Goal: Navigation & Orientation: Find specific page/section

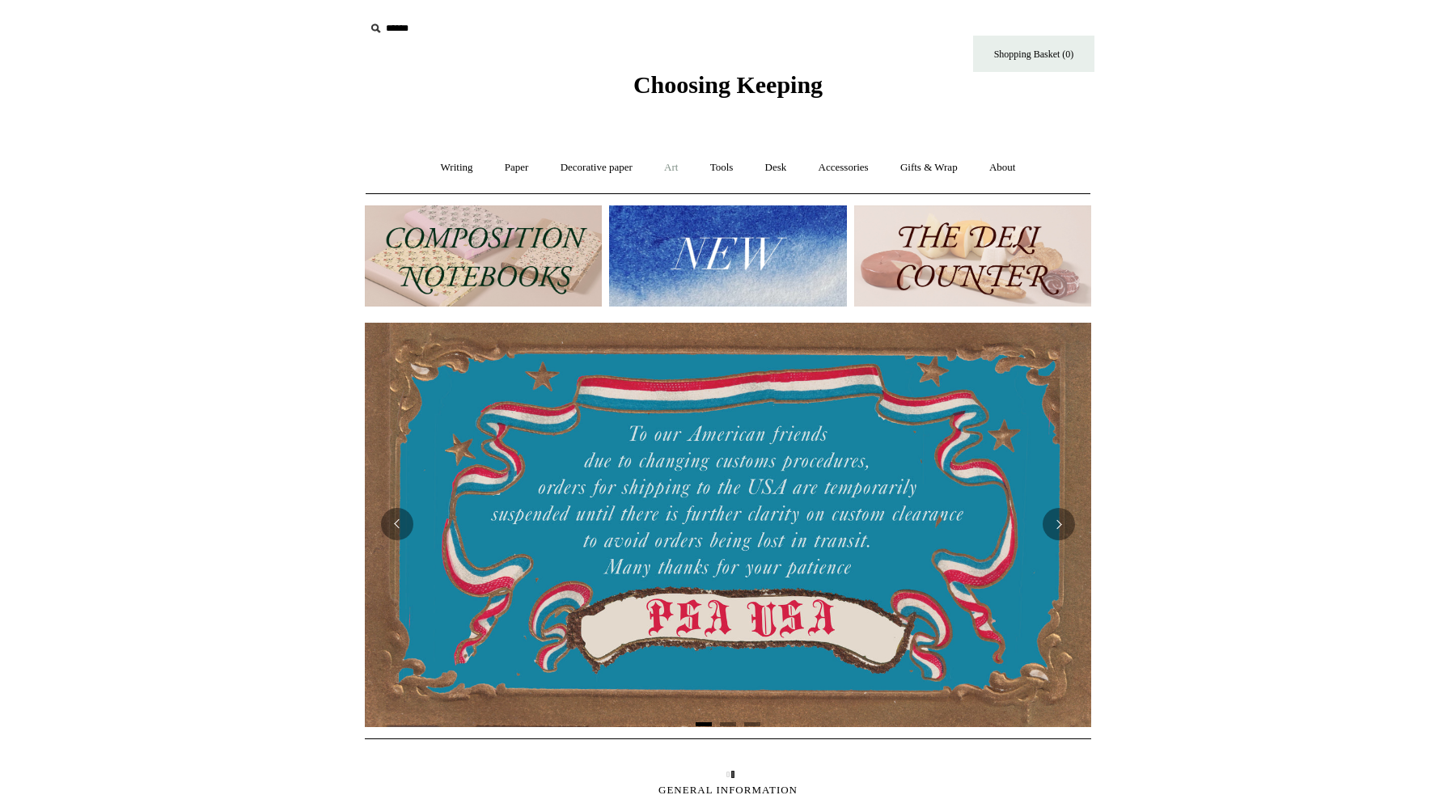
click at [675, 165] on link "Art +" at bounding box center [670, 167] width 43 height 43
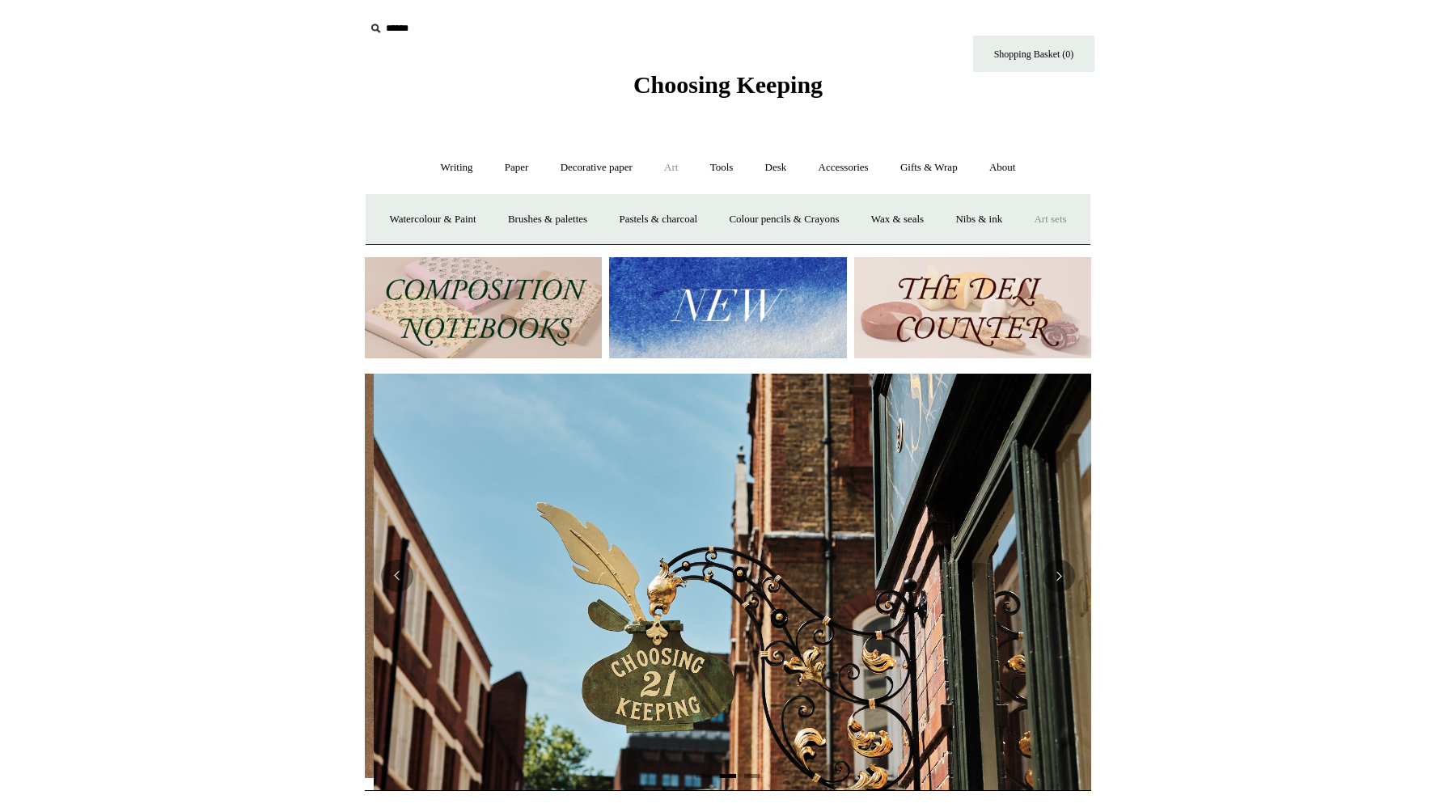
scroll to position [0, 726]
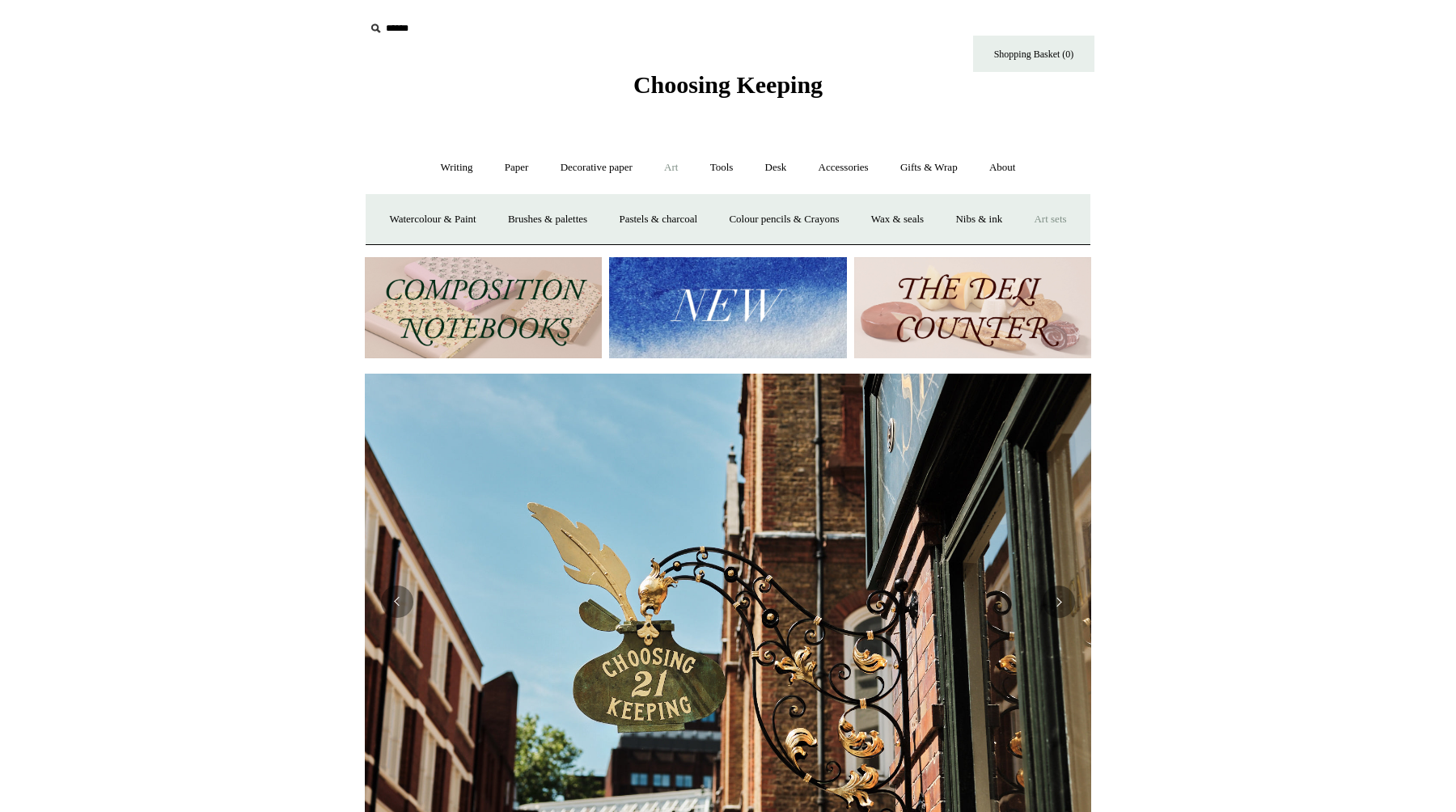
click at [1019, 241] on link "Art sets" at bounding box center [1050, 219] width 61 height 43
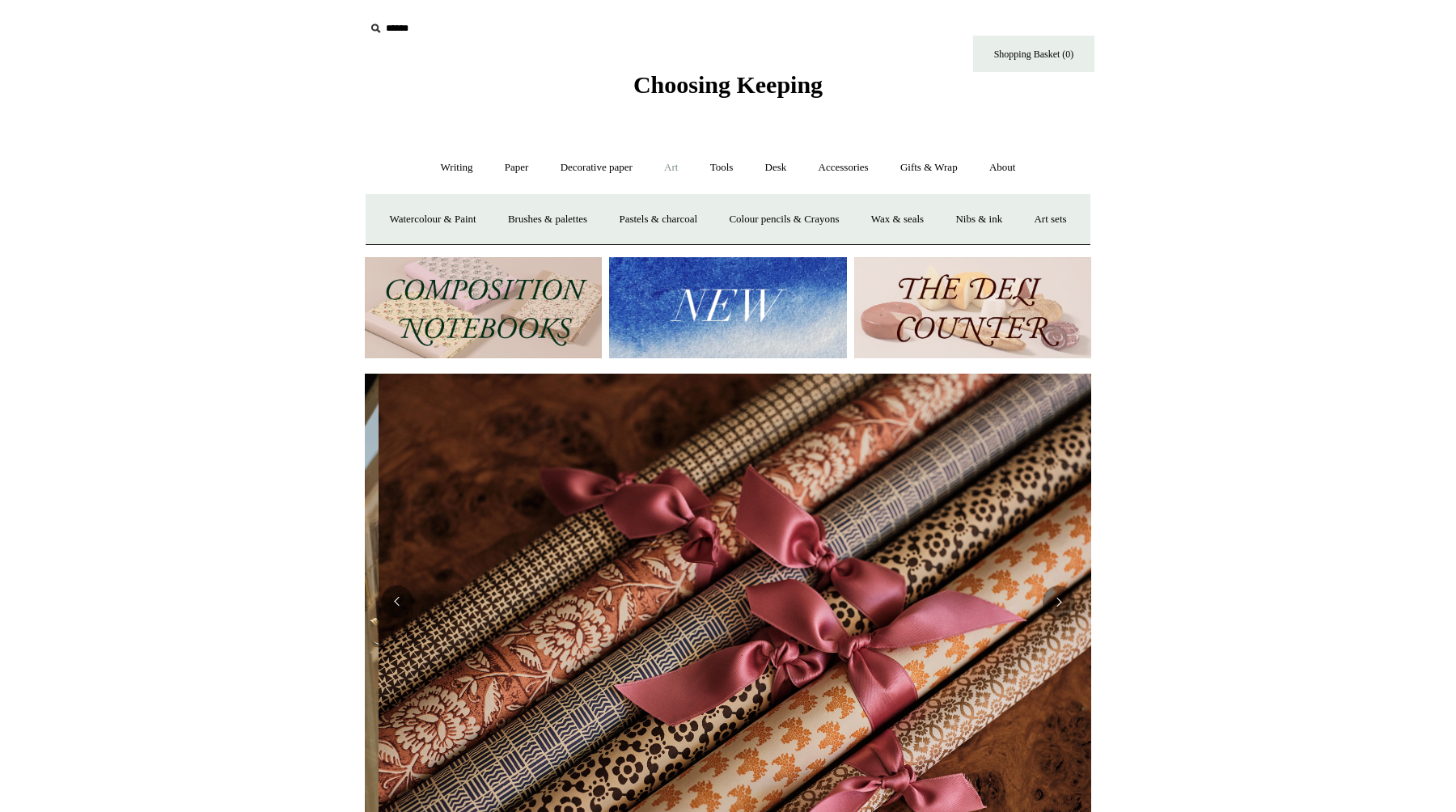
scroll to position [0, 1453]
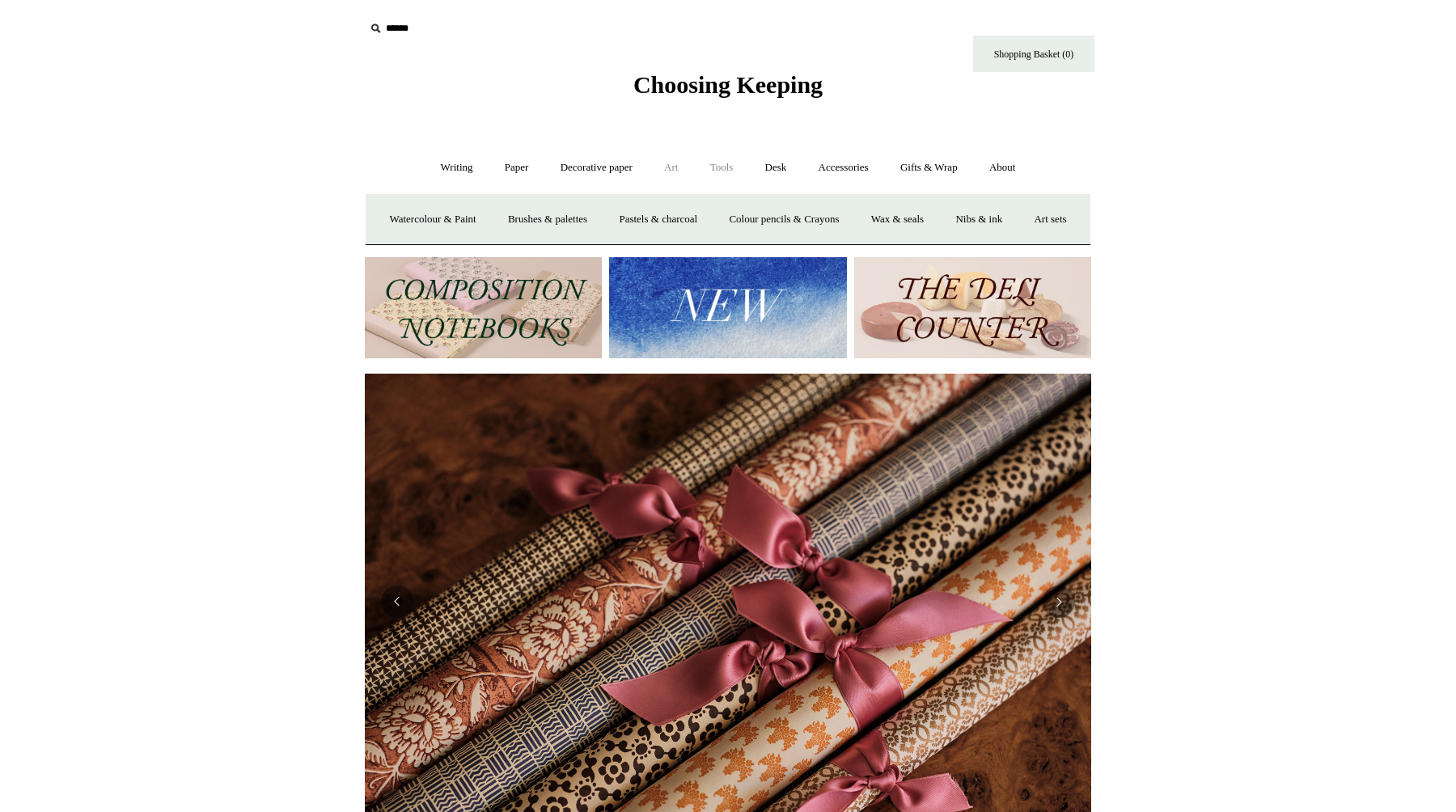
click at [733, 173] on link "Tools +" at bounding box center [723, 167] width 53 height 43
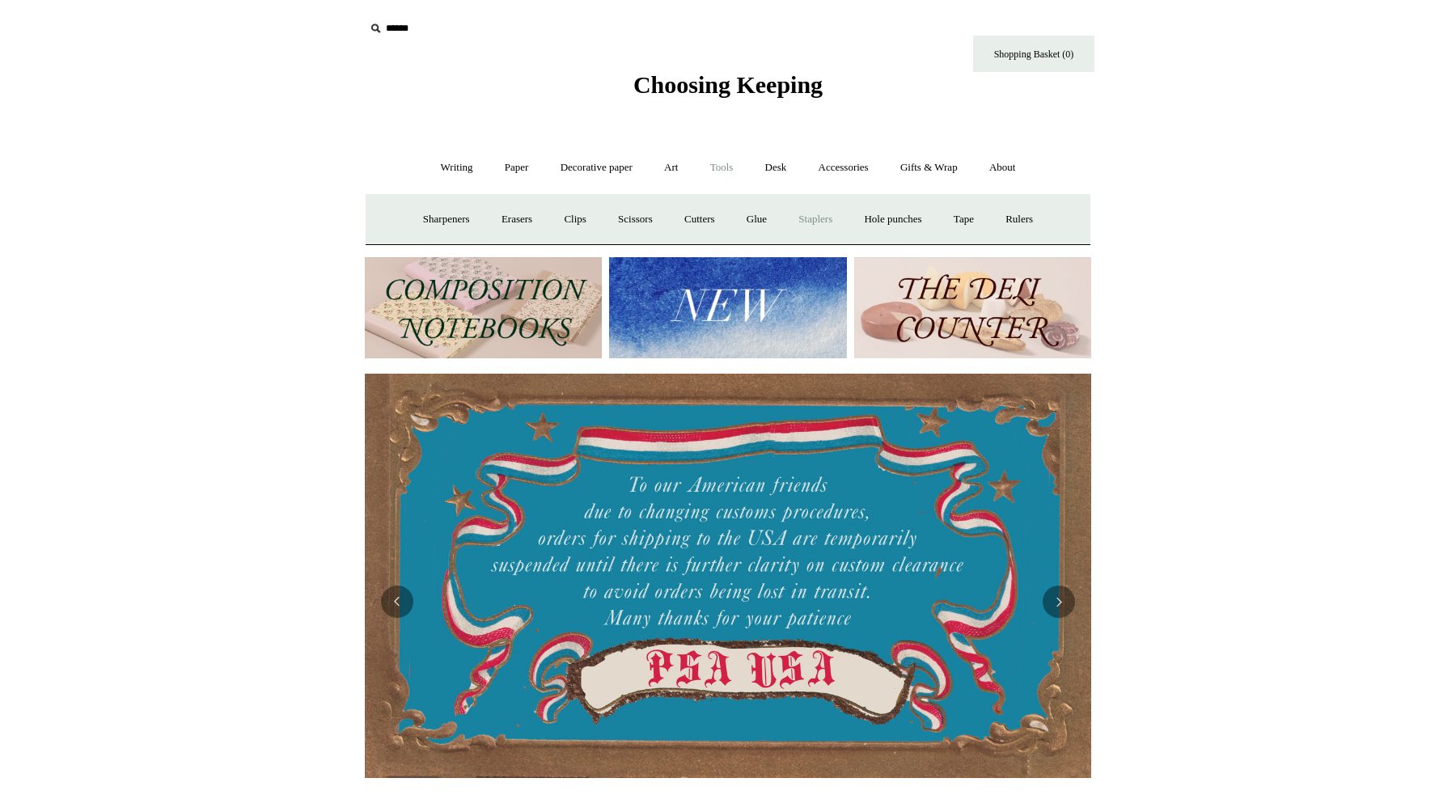
scroll to position [0, 0]
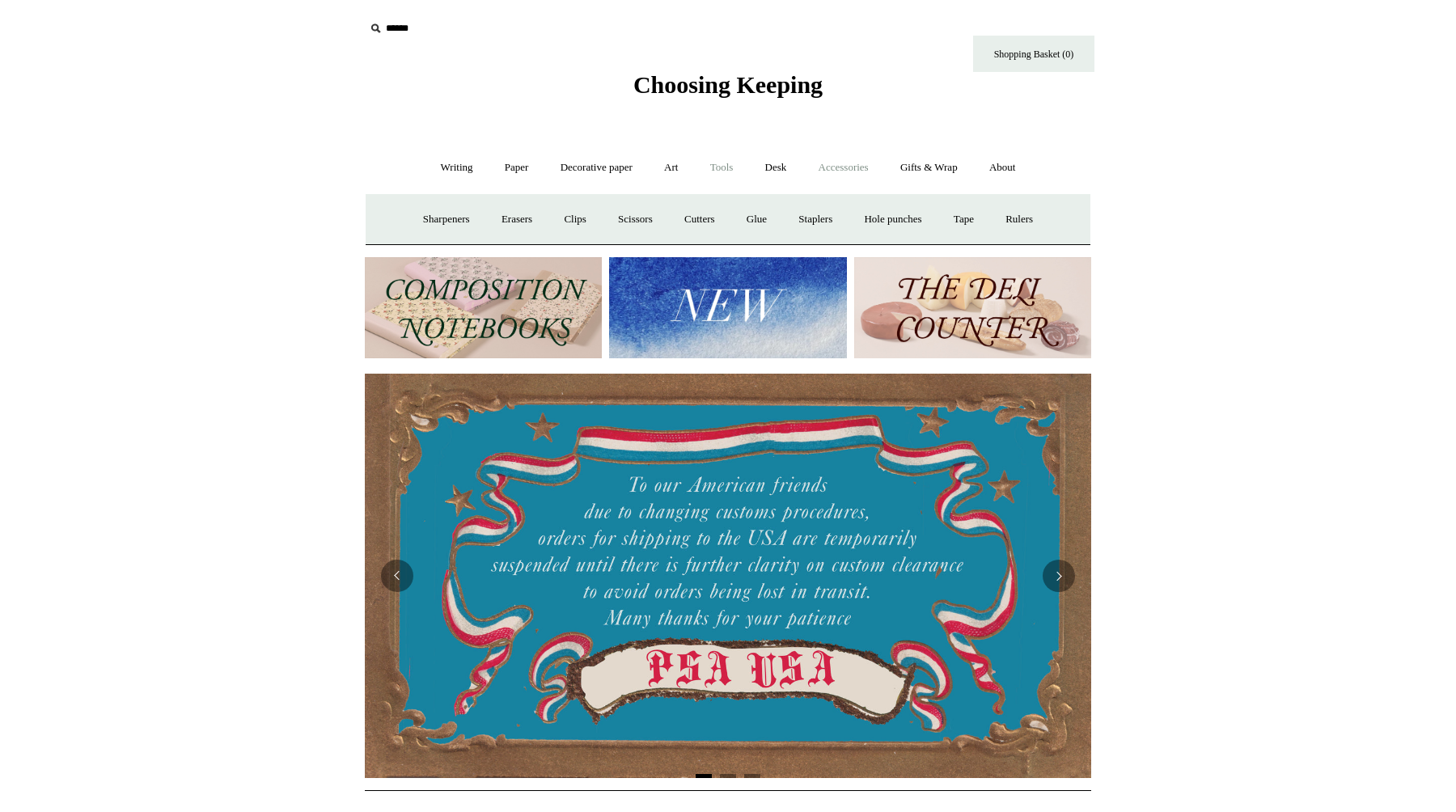
click at [860, 177] on link "Accessories +" at bounding box center [843, 167] width 79 height 43
click at [721, 171] on link "Tools +" at bounding box center [723, 167] width 53 height 43
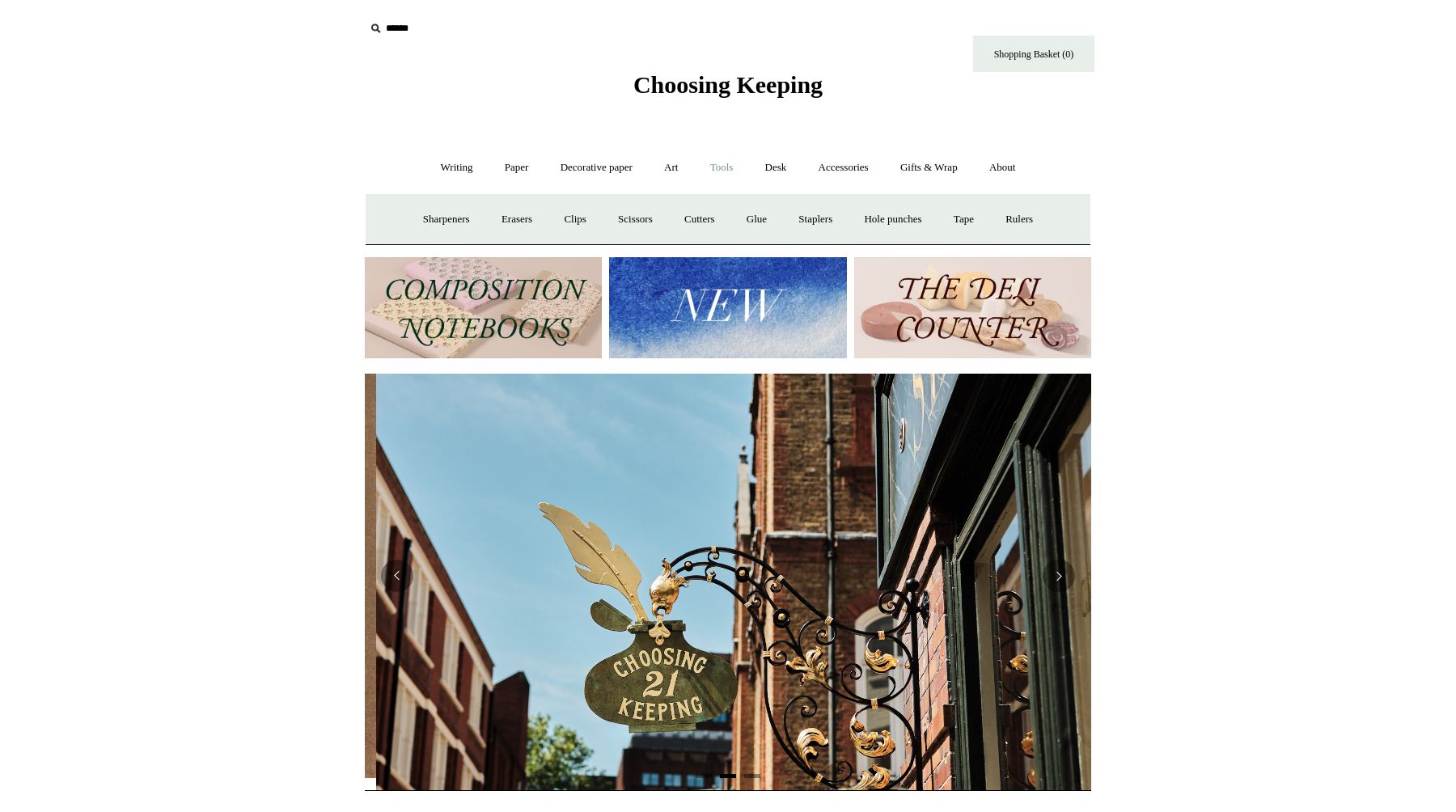
scroll to position [0, 726]
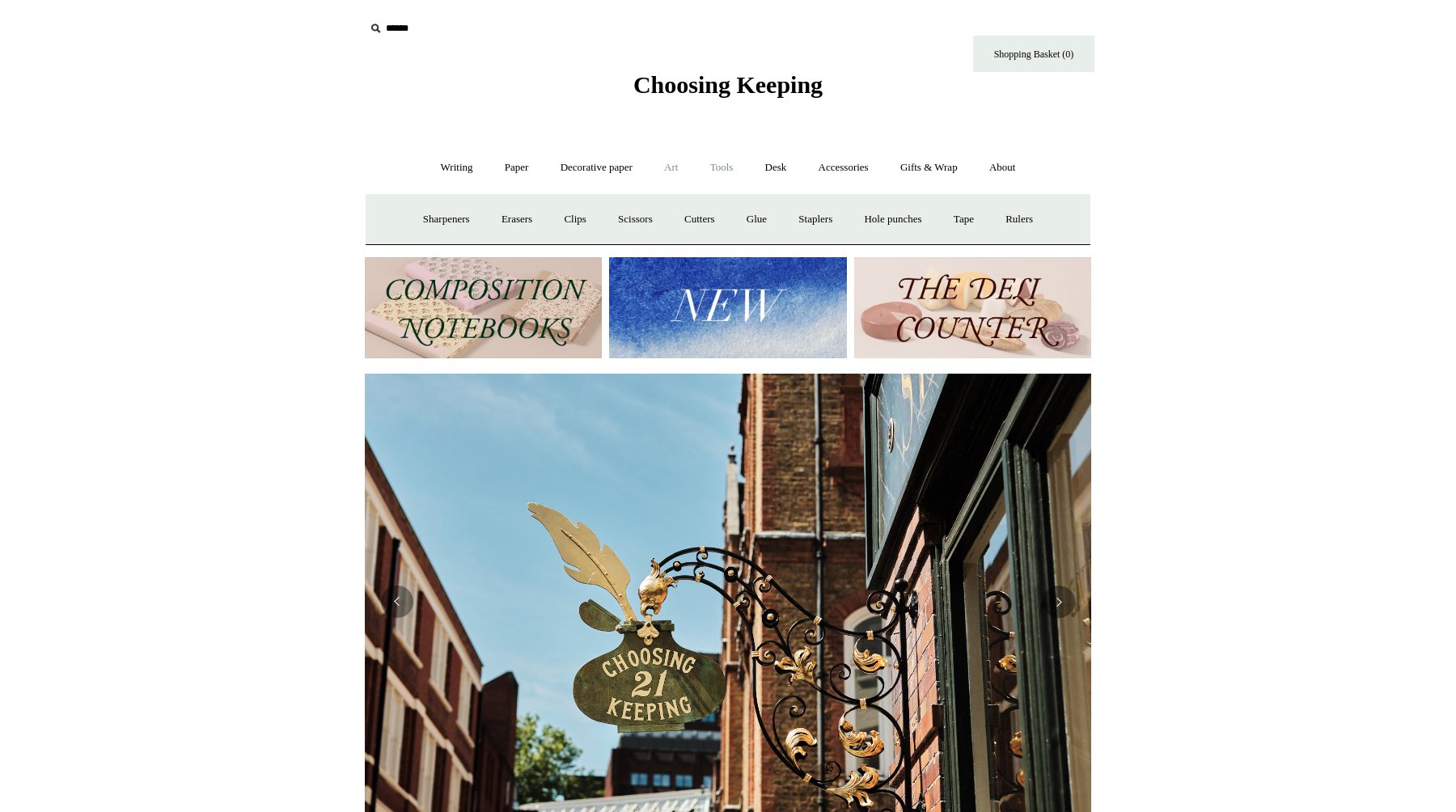
click at [681, 168] on link "Art +" at bounding box center [670, 167] width 43 height 43
click at [1019, 241] on link "Art sets" at bounding box center [1050, 219] width 61 height 43
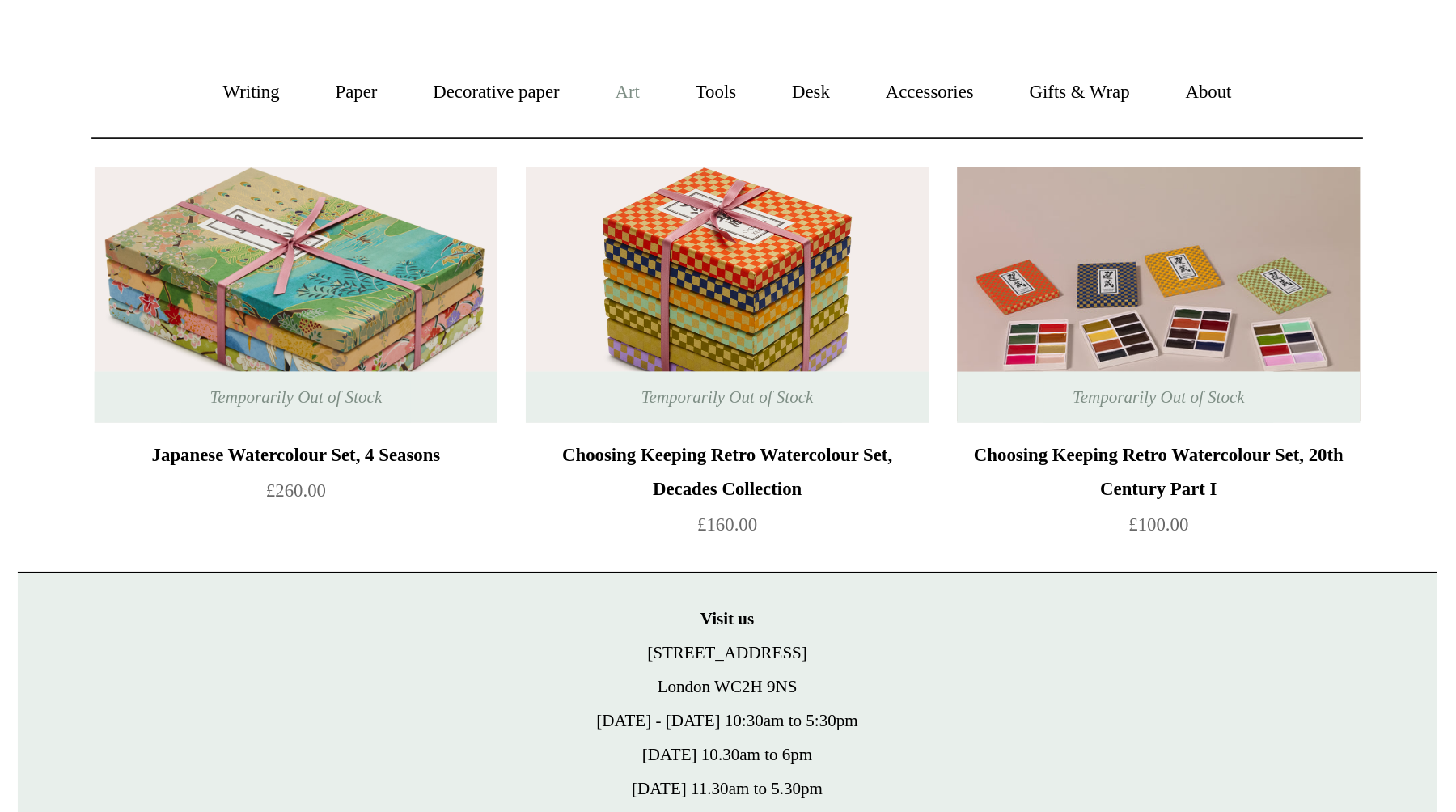
click at [663, 168] on link "Art +" at bounding box center [670, 167] width 43 height 43
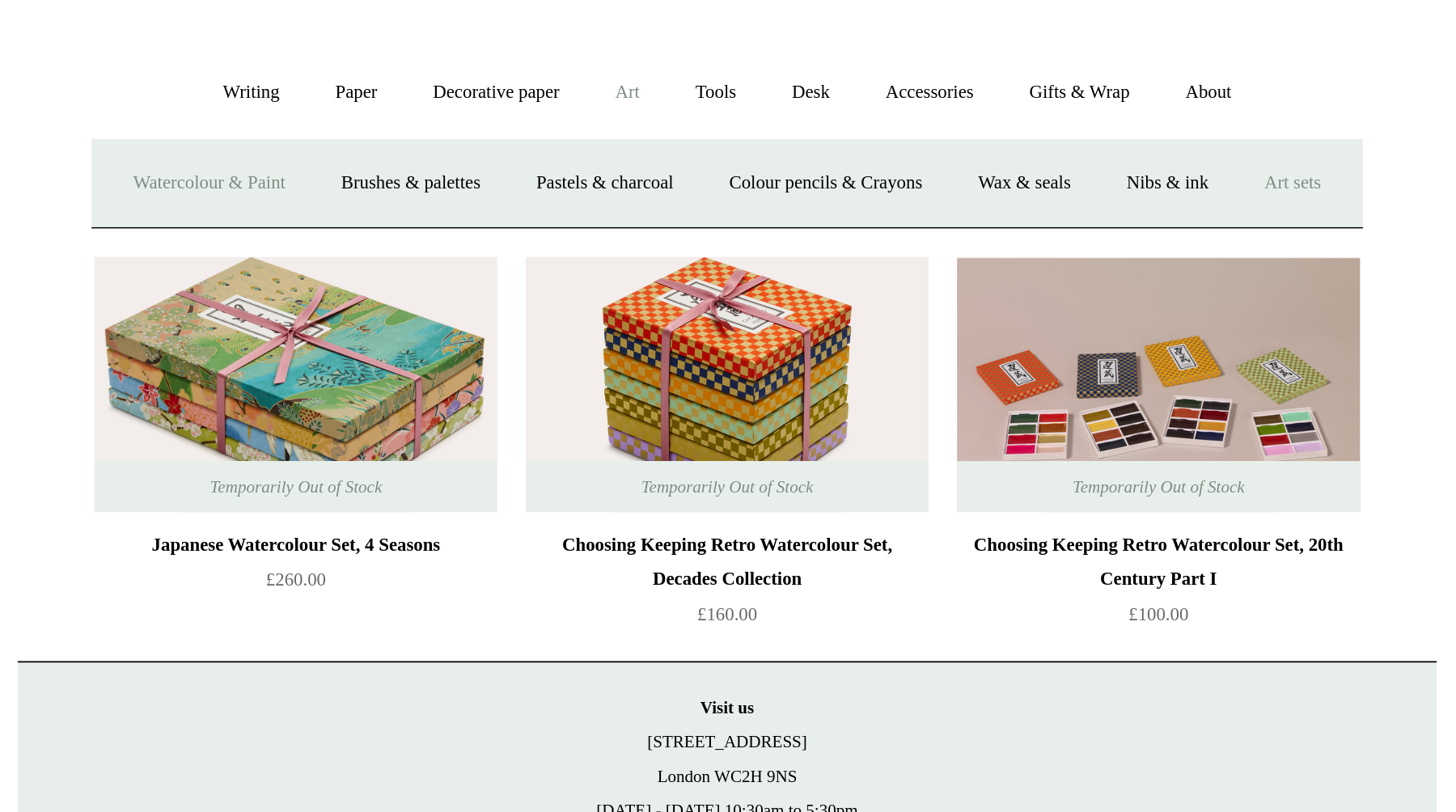
click at [478, 221] on link "Watercolour & Paint" at bounding box center [432, 219] width 116 height 43
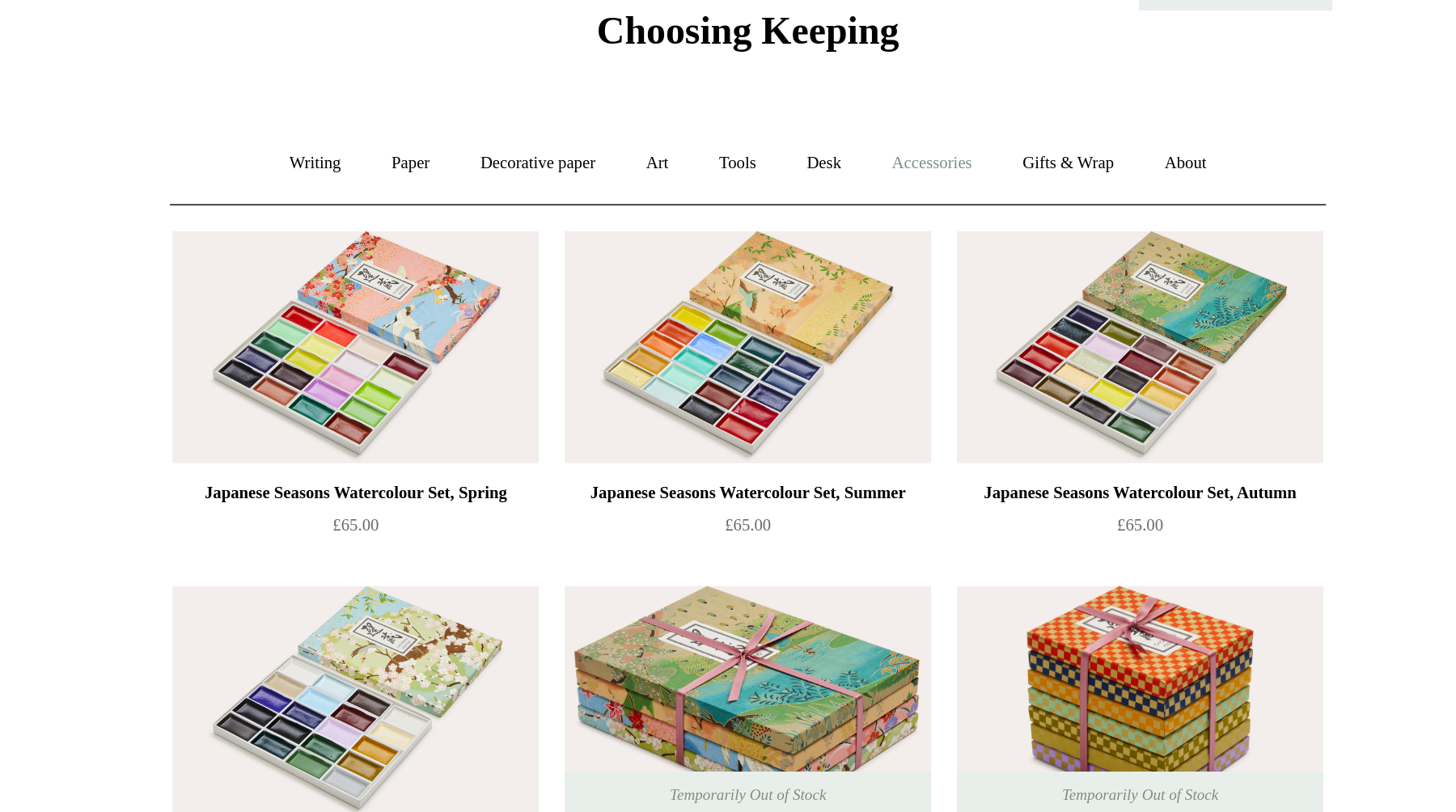
click at [834, 177] on link "Accessories +" at bounding box center [843, 167] width 79 height 43
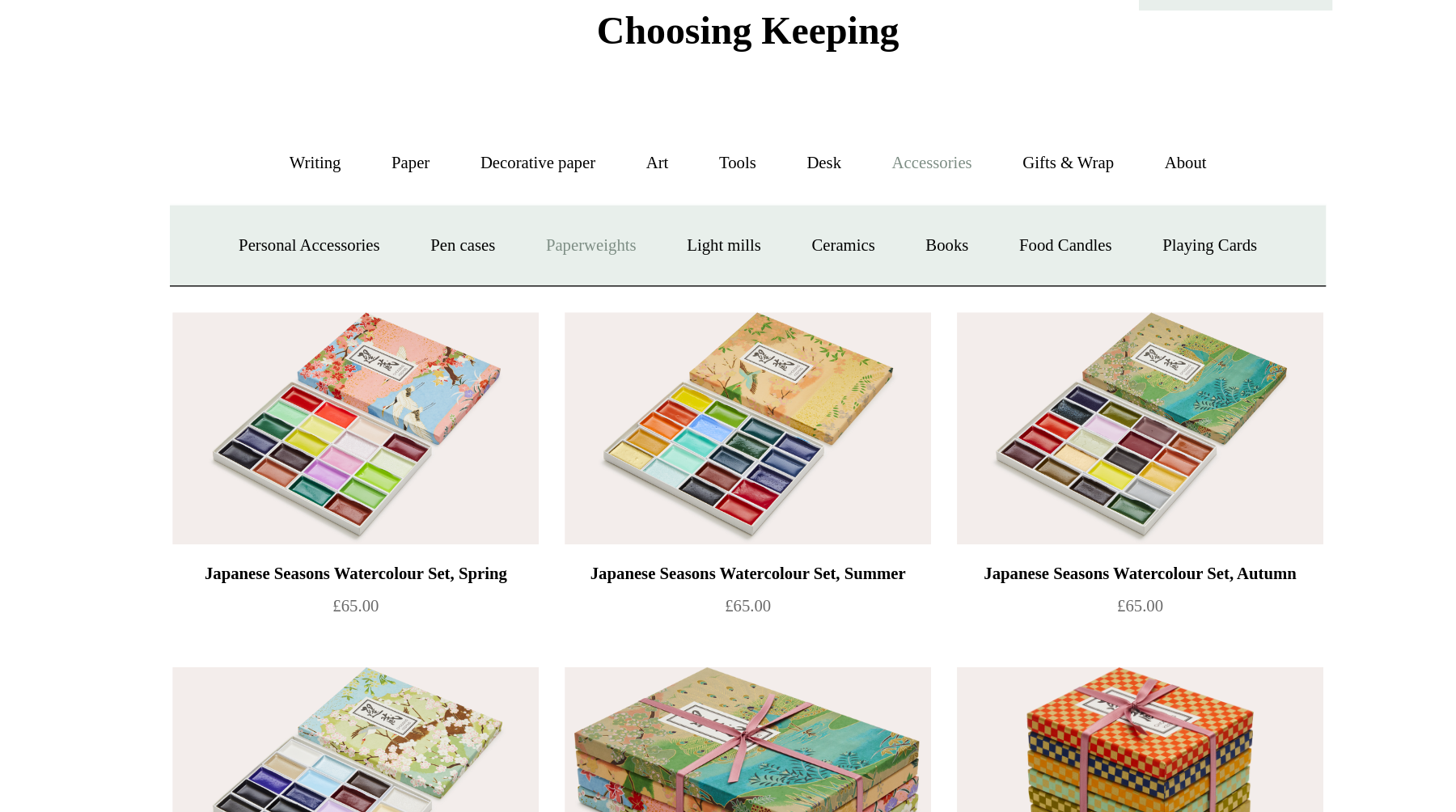
click at [627, 218] on link "Paperweights +" at bounding box center [629, 219] width 86 height 43
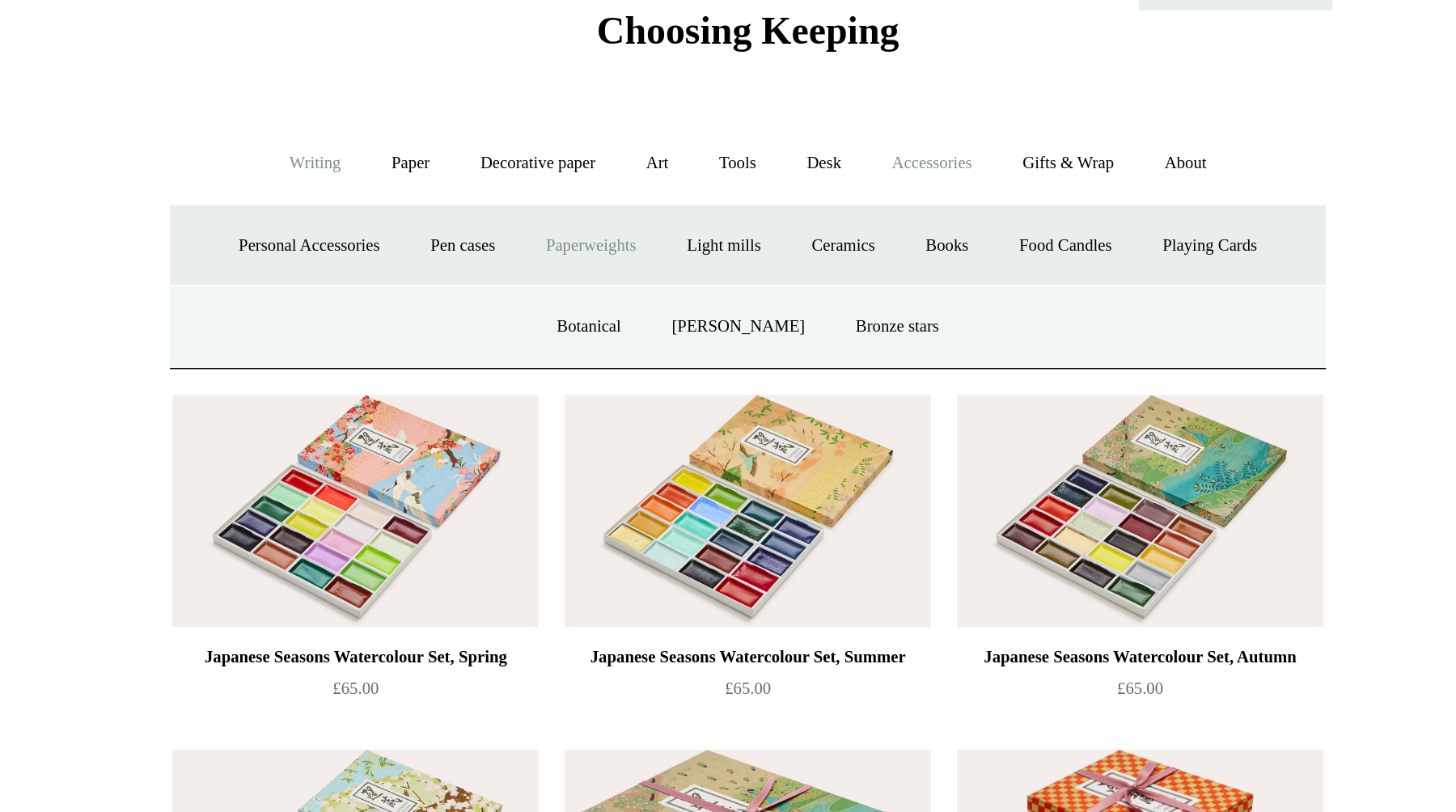
click at [459, 169] on link "Writing +" at bounding box center [457, 167] width 61 height 43
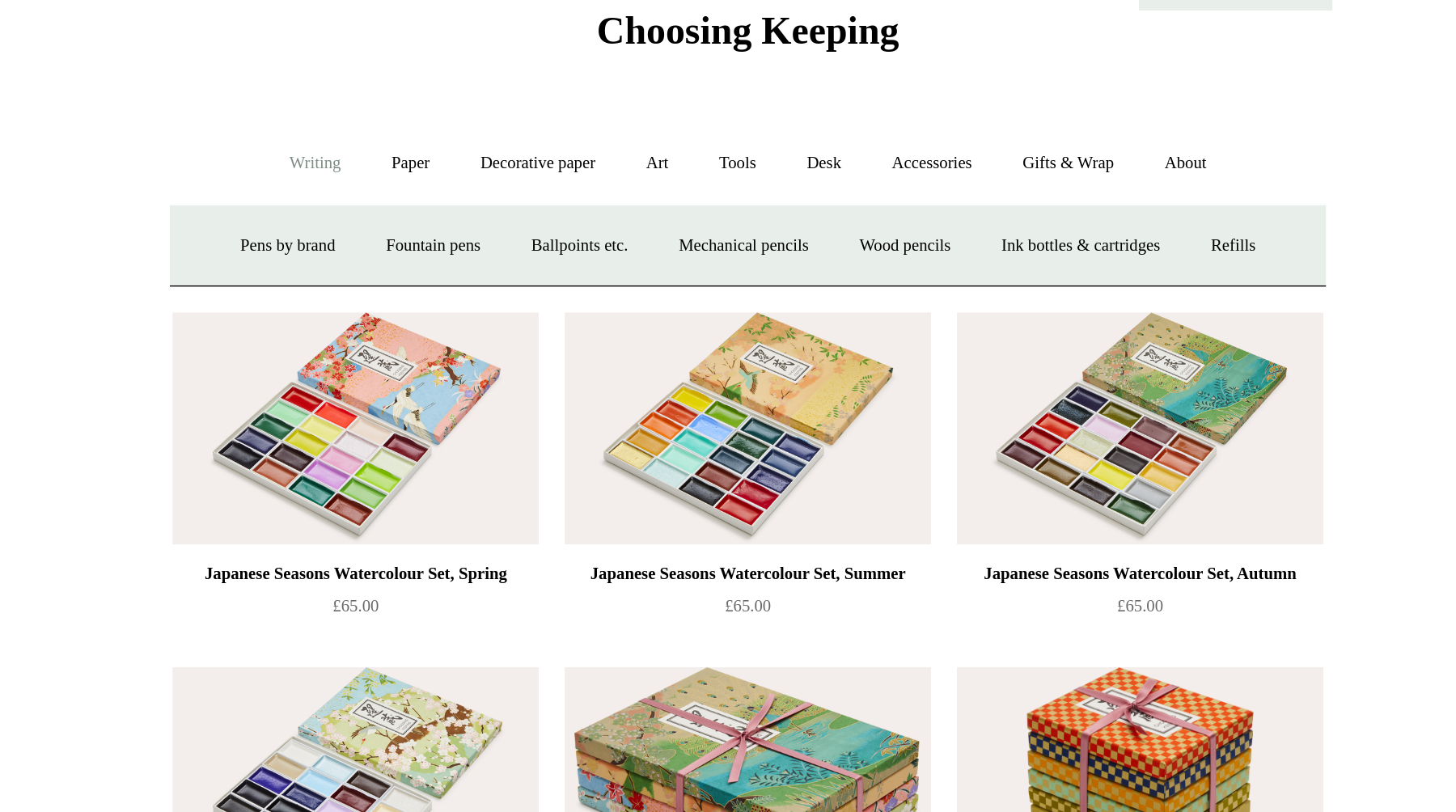
click at [454, 172] on link "Writing -" at bounding box center [457, 167] width 61 height 43
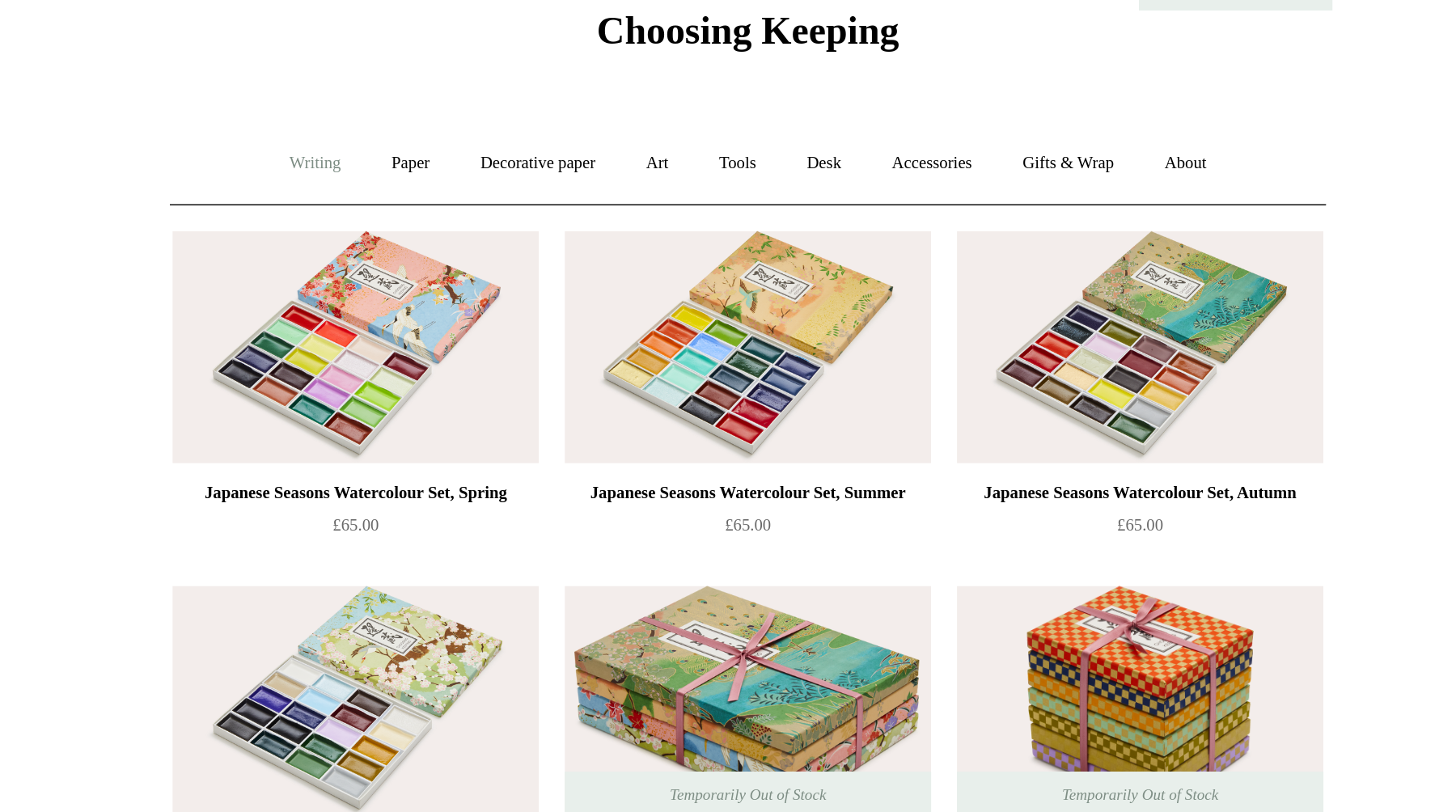
click at [454, 172] on link "Writing +" at bounding box center [457, 167] width 61 height 43
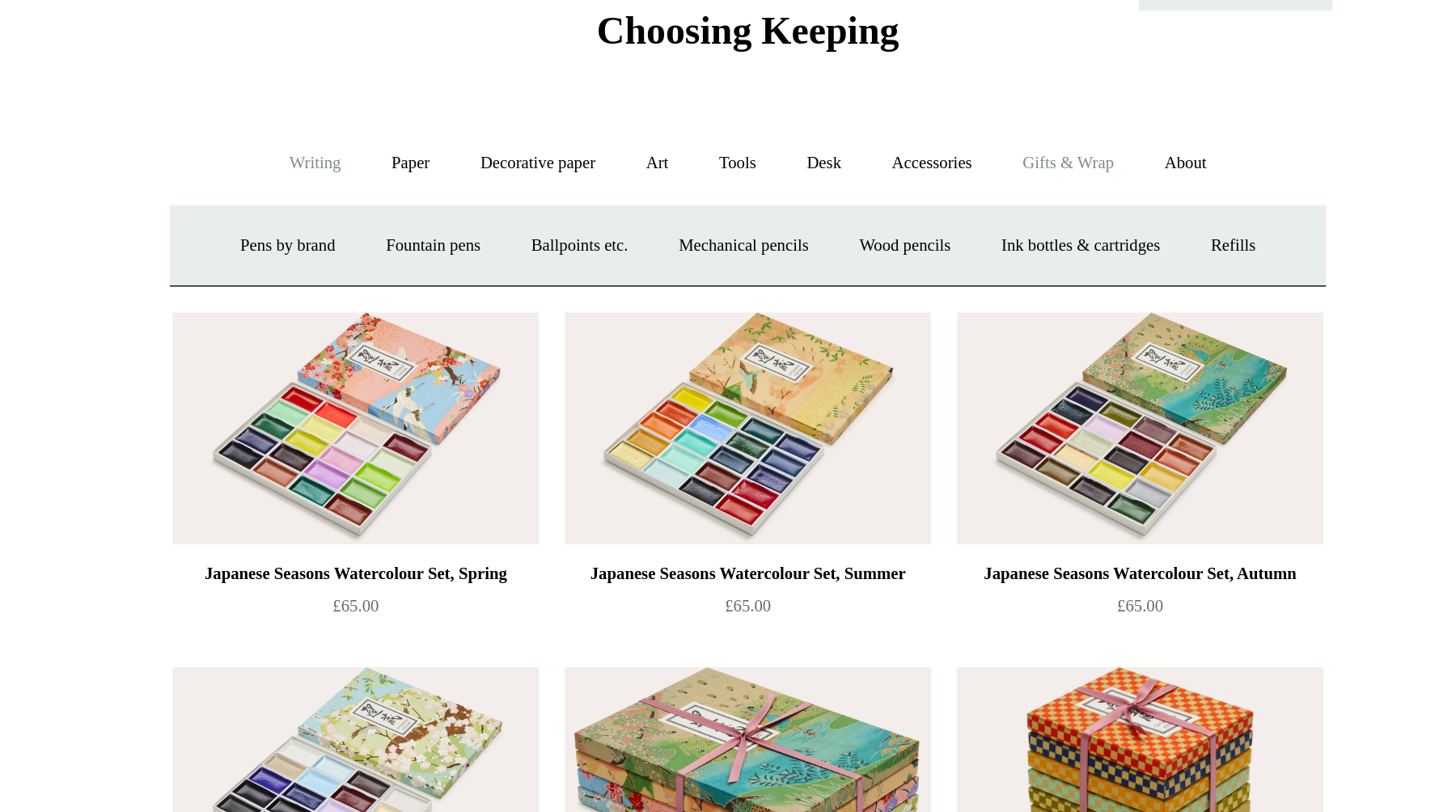
click at [934, 171] on link "Gifts & Wrap +" at bounding box center [929, 167] width 87 height 43
click at [506, 174] on link "Paper +" at bounding box center [517, 167] width 53 height 43
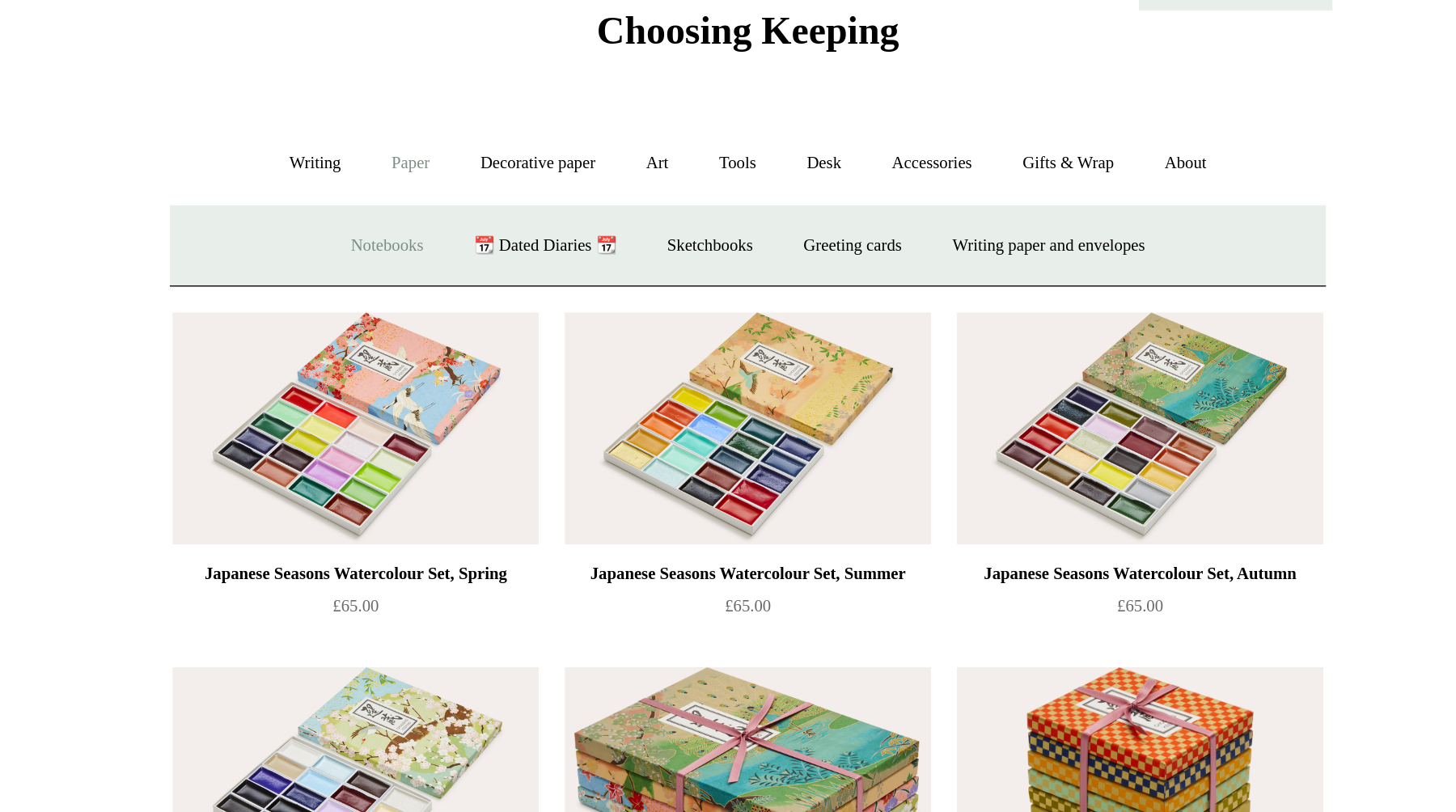
click at [506, 222] on link "Notebooks +" at bounding box center [501, 219] width 74 height 43
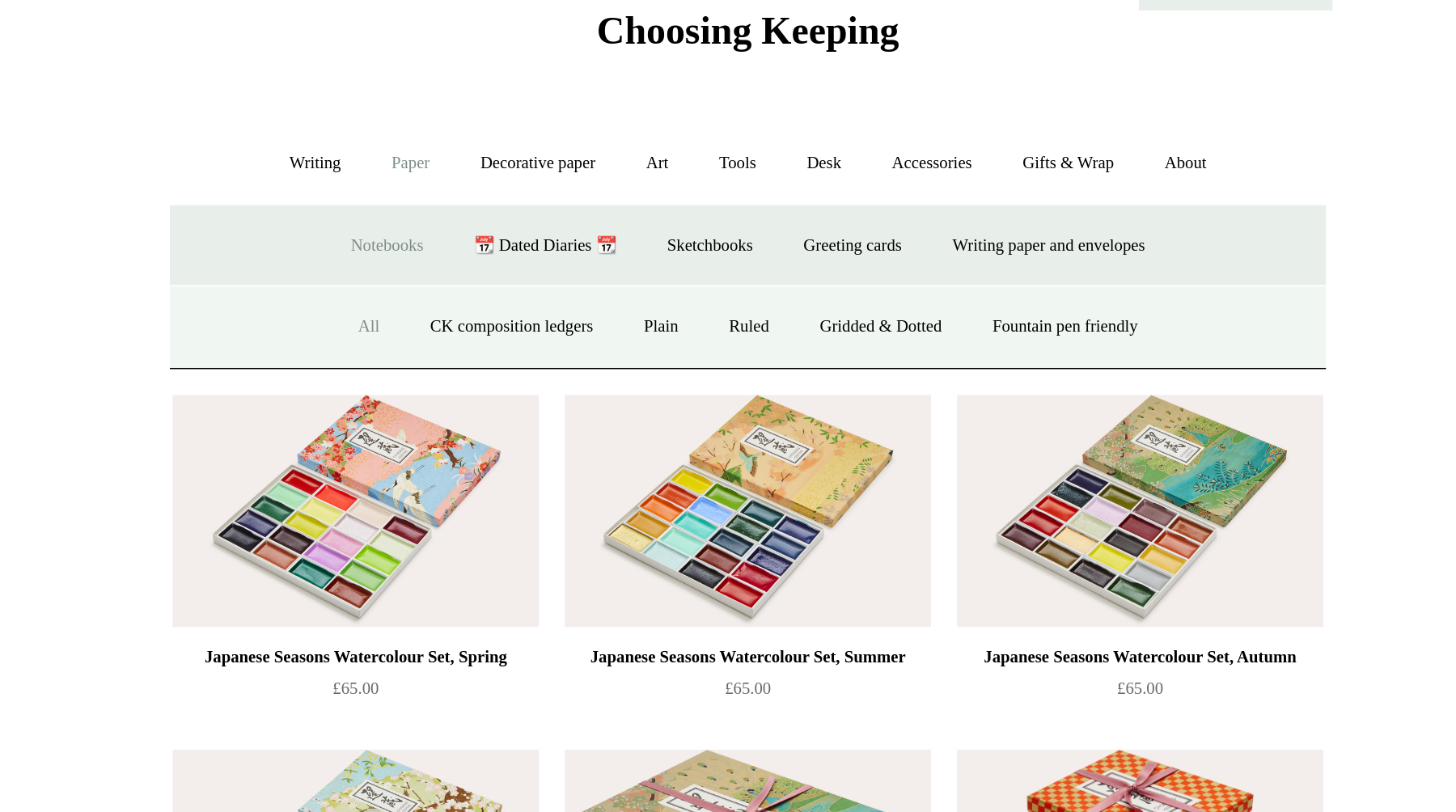
click at [480, 275] on link "All" at bounding box center [491, 270] width 43 height 43
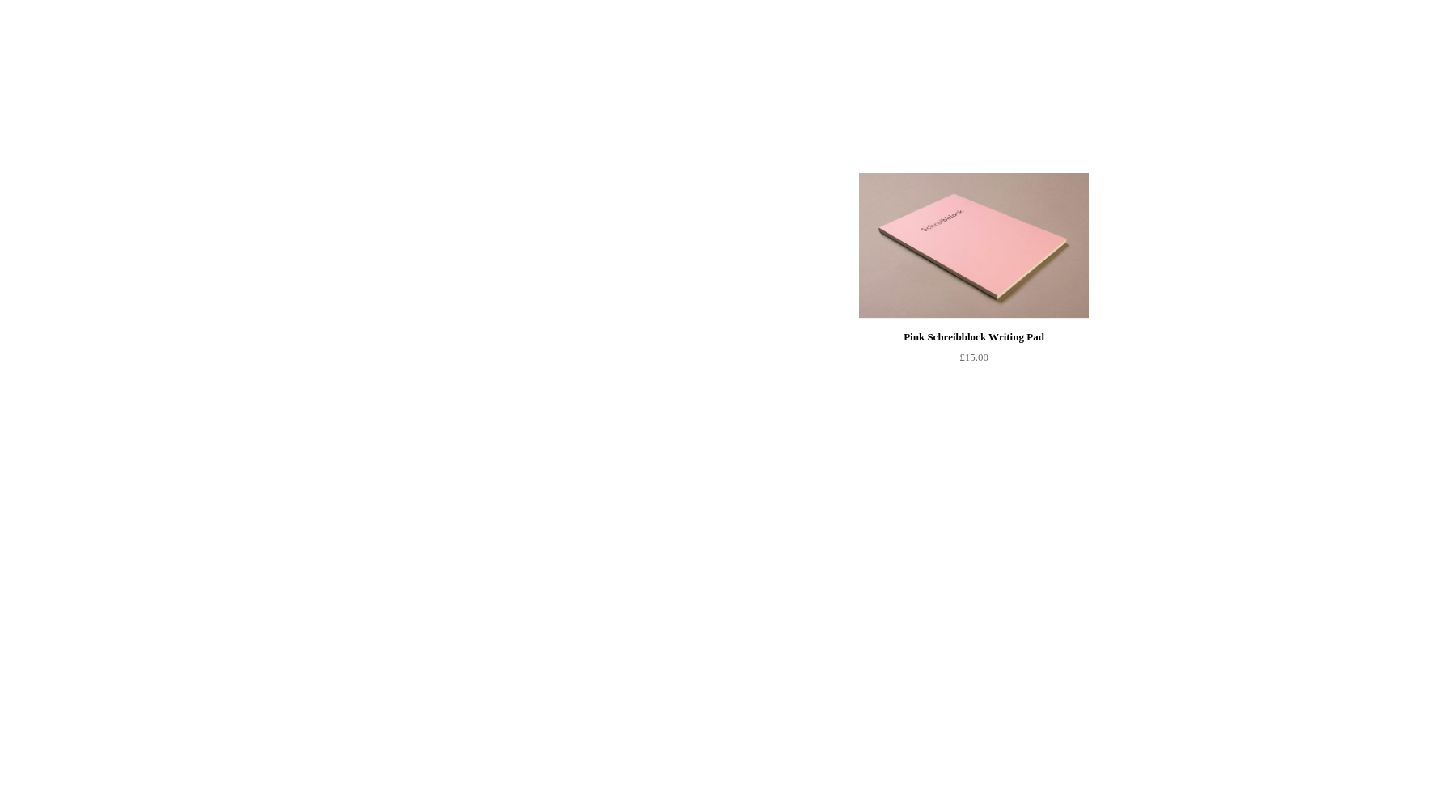
scroll to position [771, 0]
